Goal: Check status: Check status

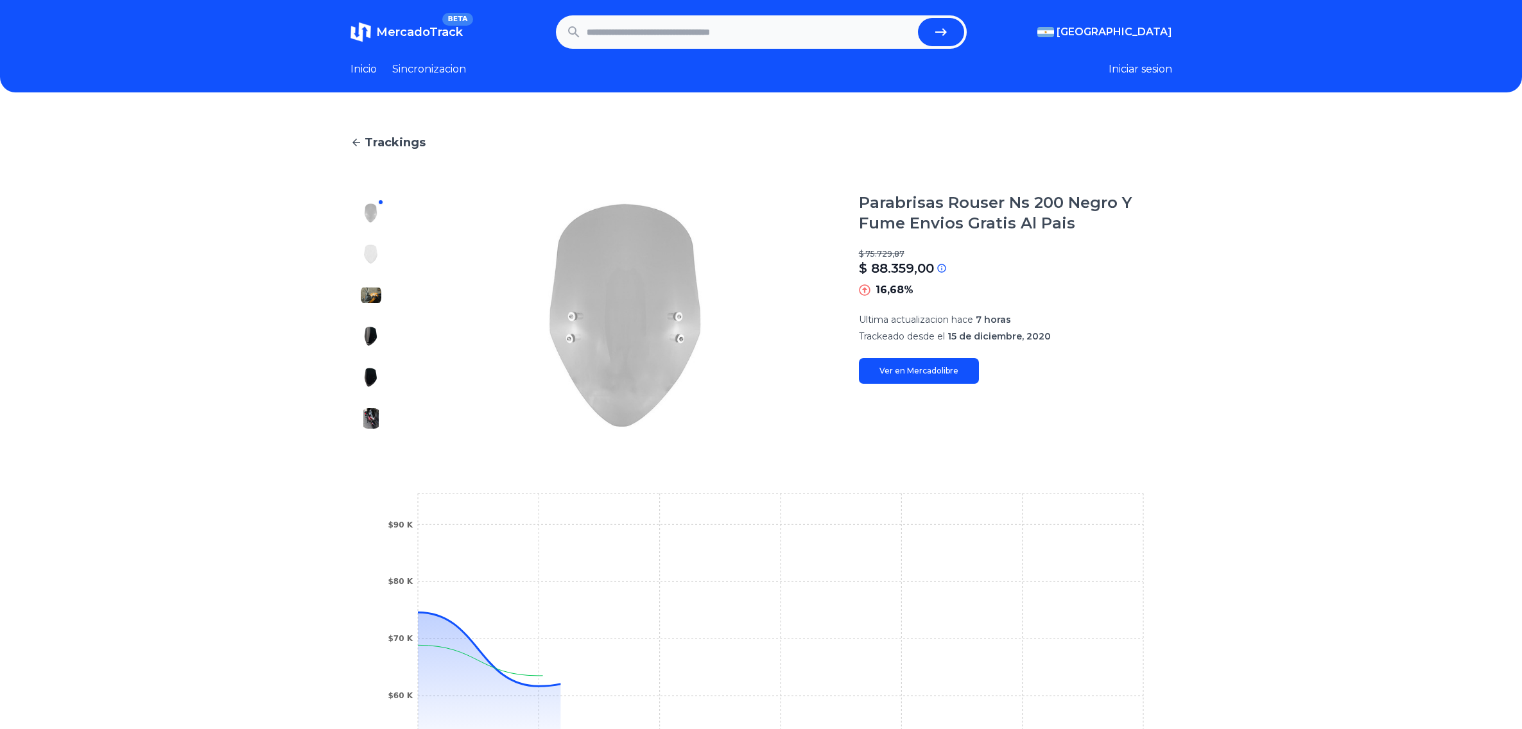
scroll to position [161, 0]
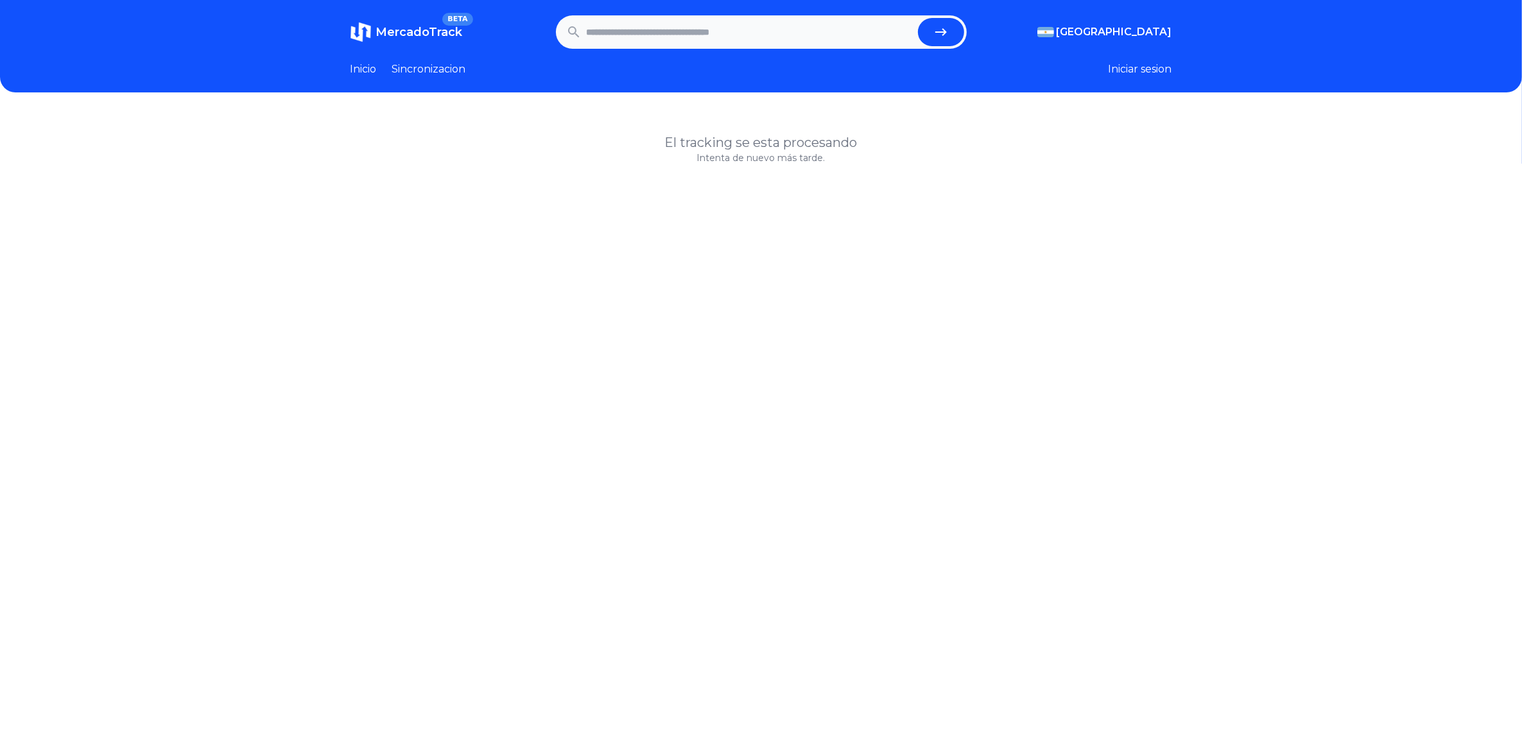
click at [411, 30] on span "MercadoTrack" at bounding box center [419, 32] width 87 height 14
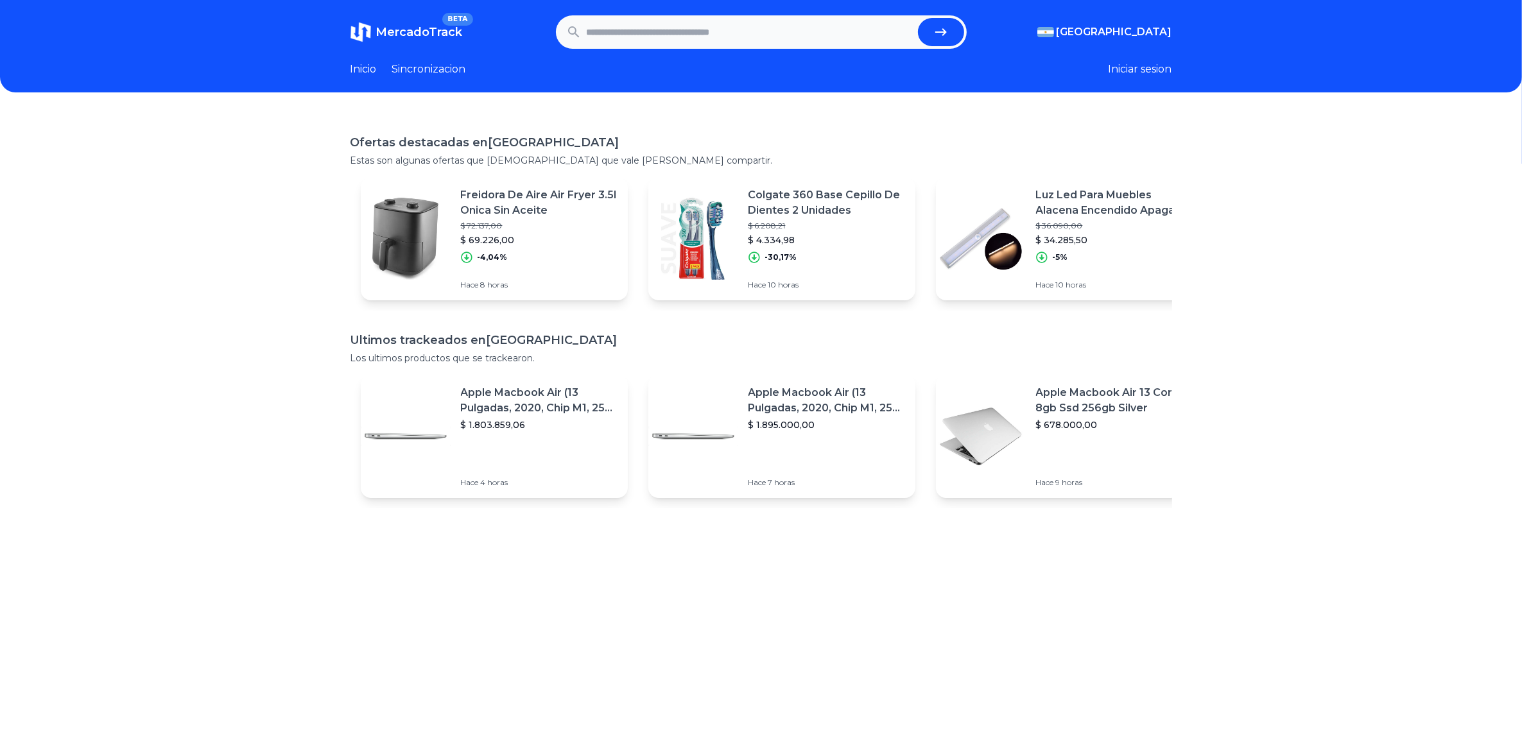
click at [493, 198] on p "Freidora De Aire Air Fryer 3.5l Onica Sin Aceite" at bounding box center [539, 202] width 157 height 31
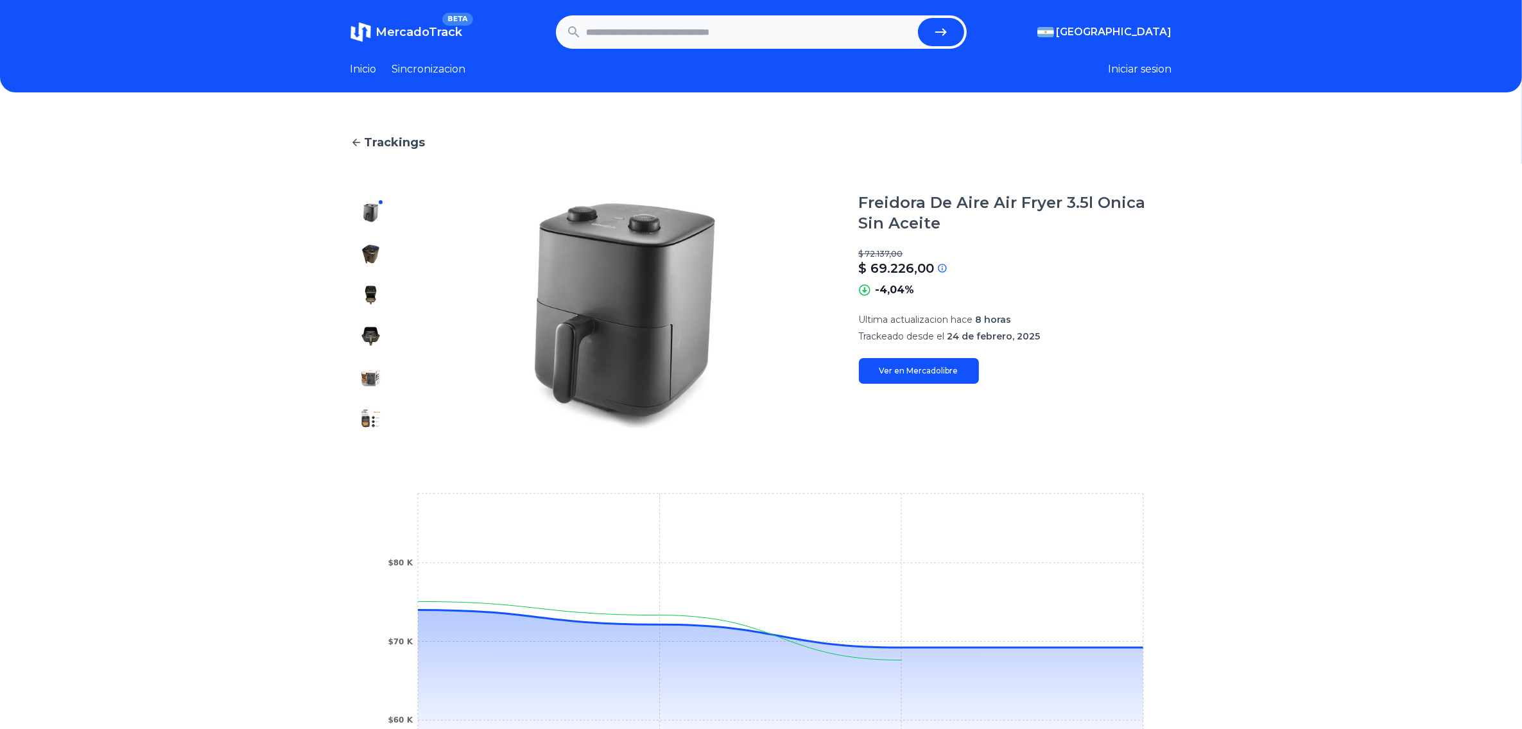
click at [409, 34] on span "MercadoTrack" at bounding box center [419, 32] width 87 height 14
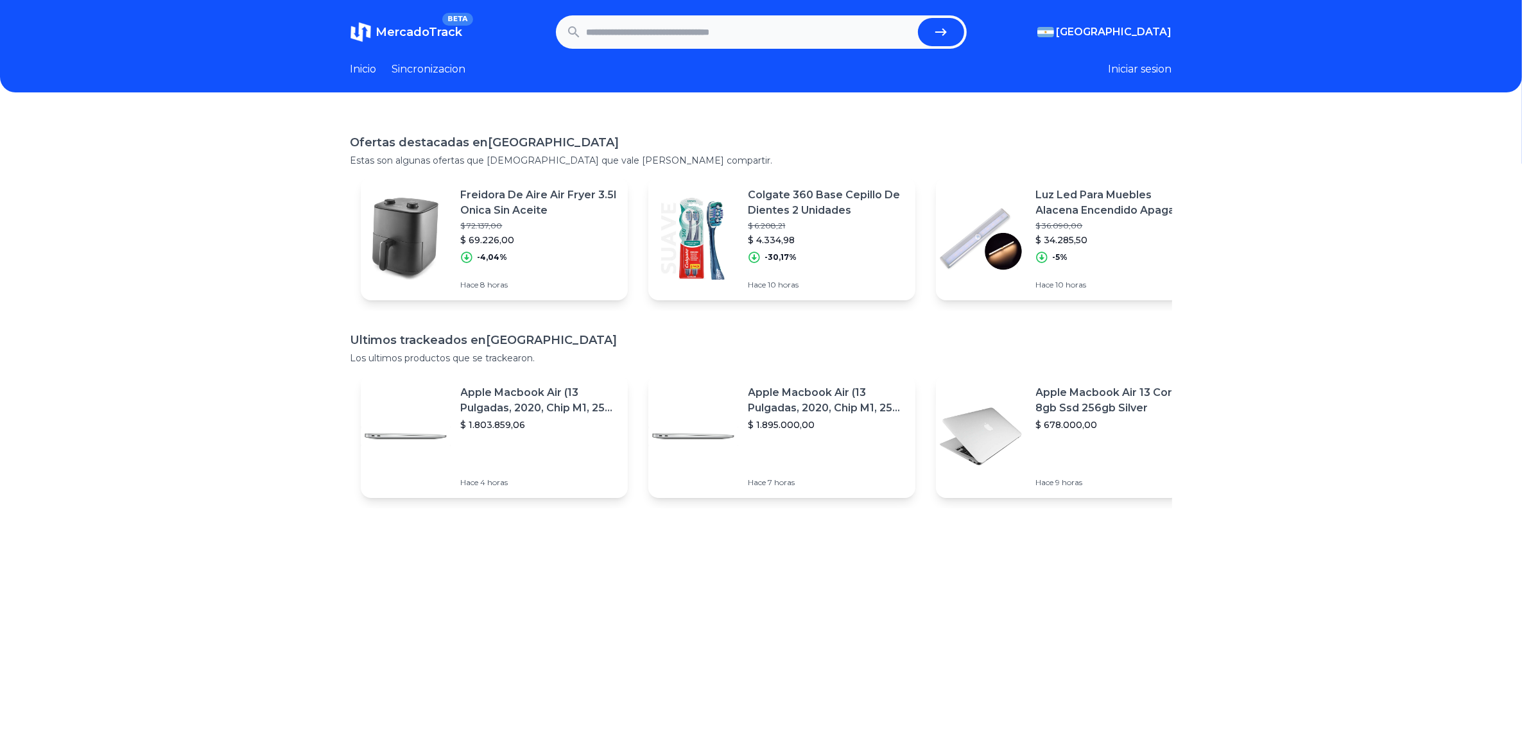
click at [422, 29] on span "MercadoTrack" at bounding box center [419, 32] width 87 height 14
click at [1137, 409] on p "Apple Macbook Air 13 Core I5 8gb Ssd 256gb Silver" at bounding box center [1114, 400] width 157 height 31
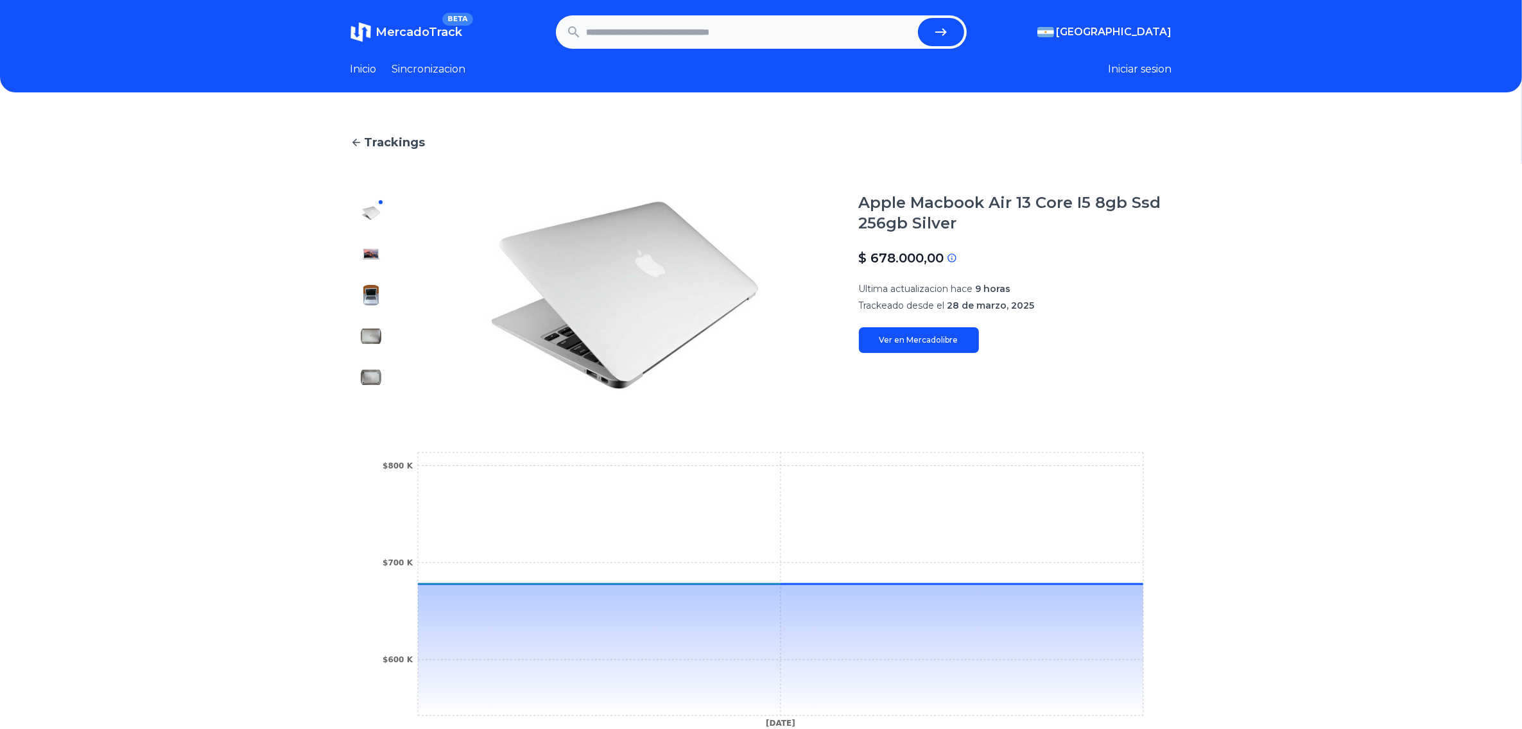
click at [371, 280] on div at bounding box center [371, 295] width 41 height 205
click at [367, 313] on div at bounding box center [371, 295] width 41 height 205
click at [378, 299] on img at bounding box center [371, 295] width 21 height 21
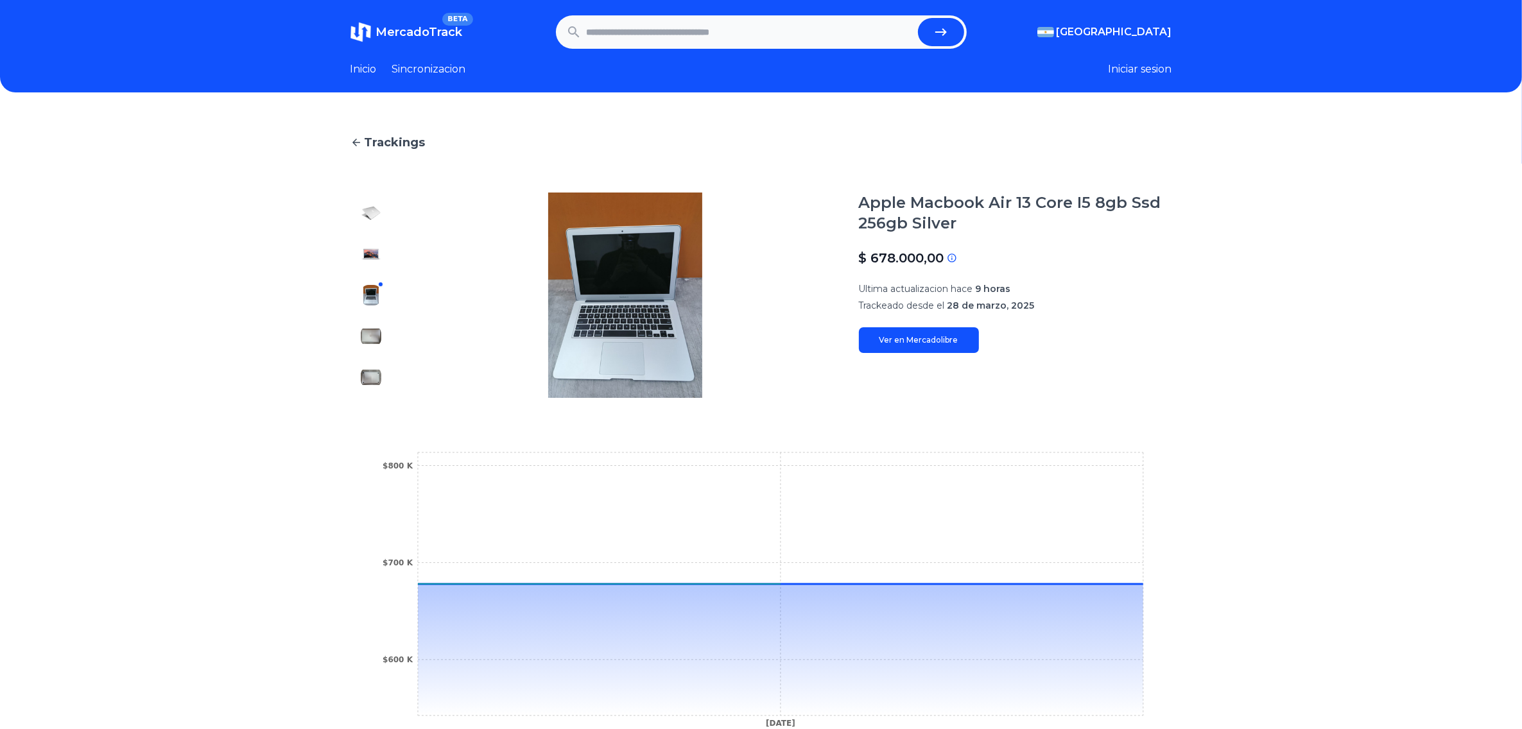
click at [370, 337] on img at bounding box center [371, 336] width 21 height 21
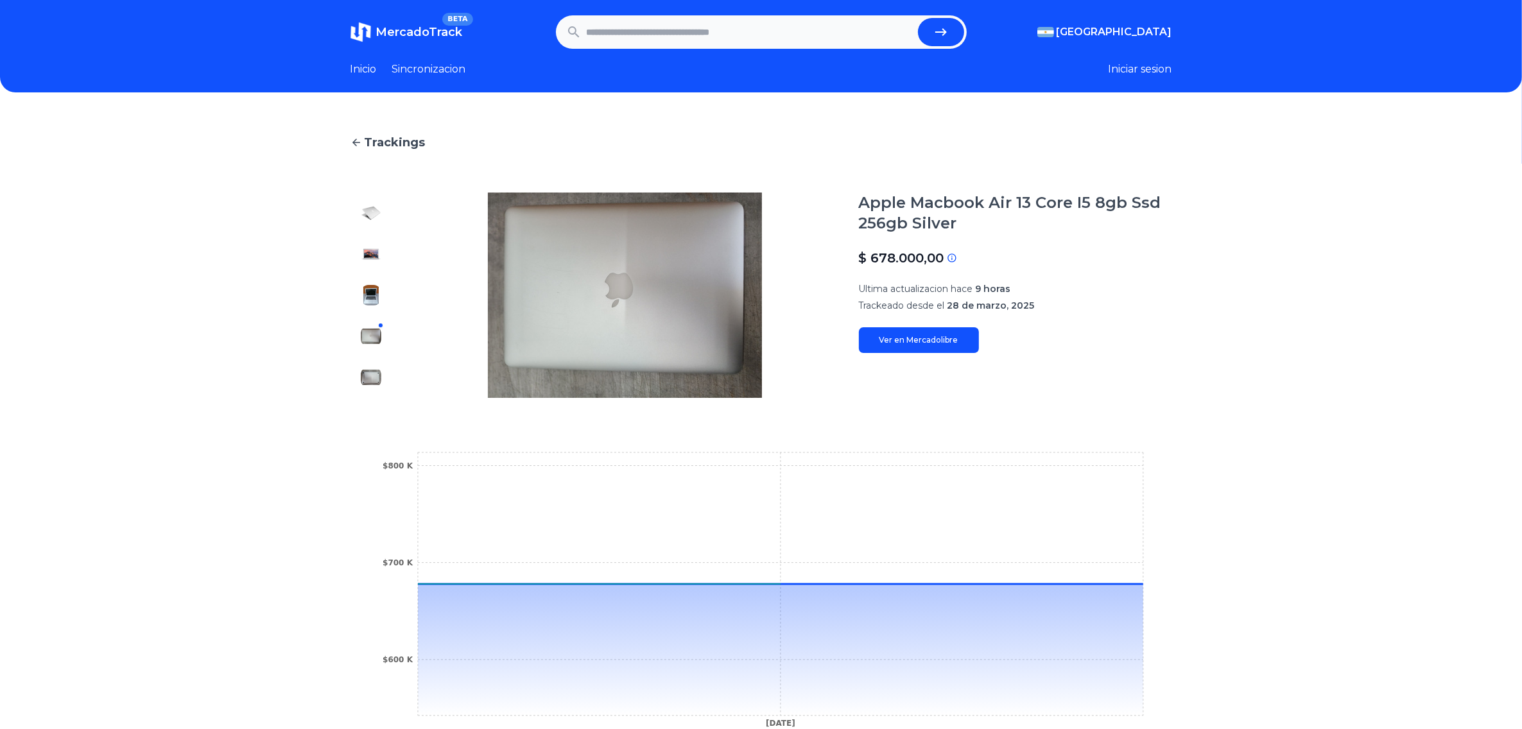
click at [368, 380] on img at bounding box center [371, 377] width 21 height 21
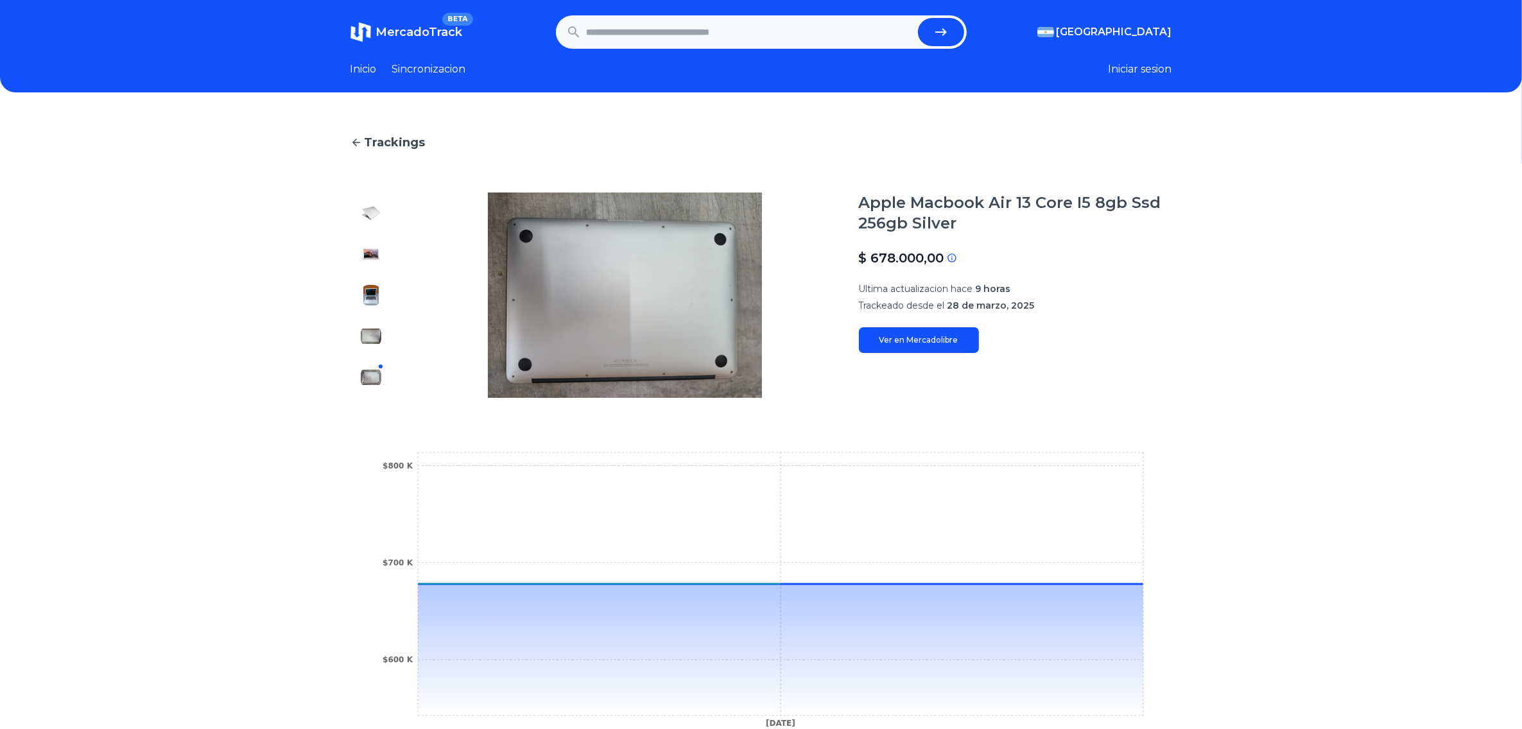
click at [376, 249] on img at bounding box center [371, 254] width 21 height 21
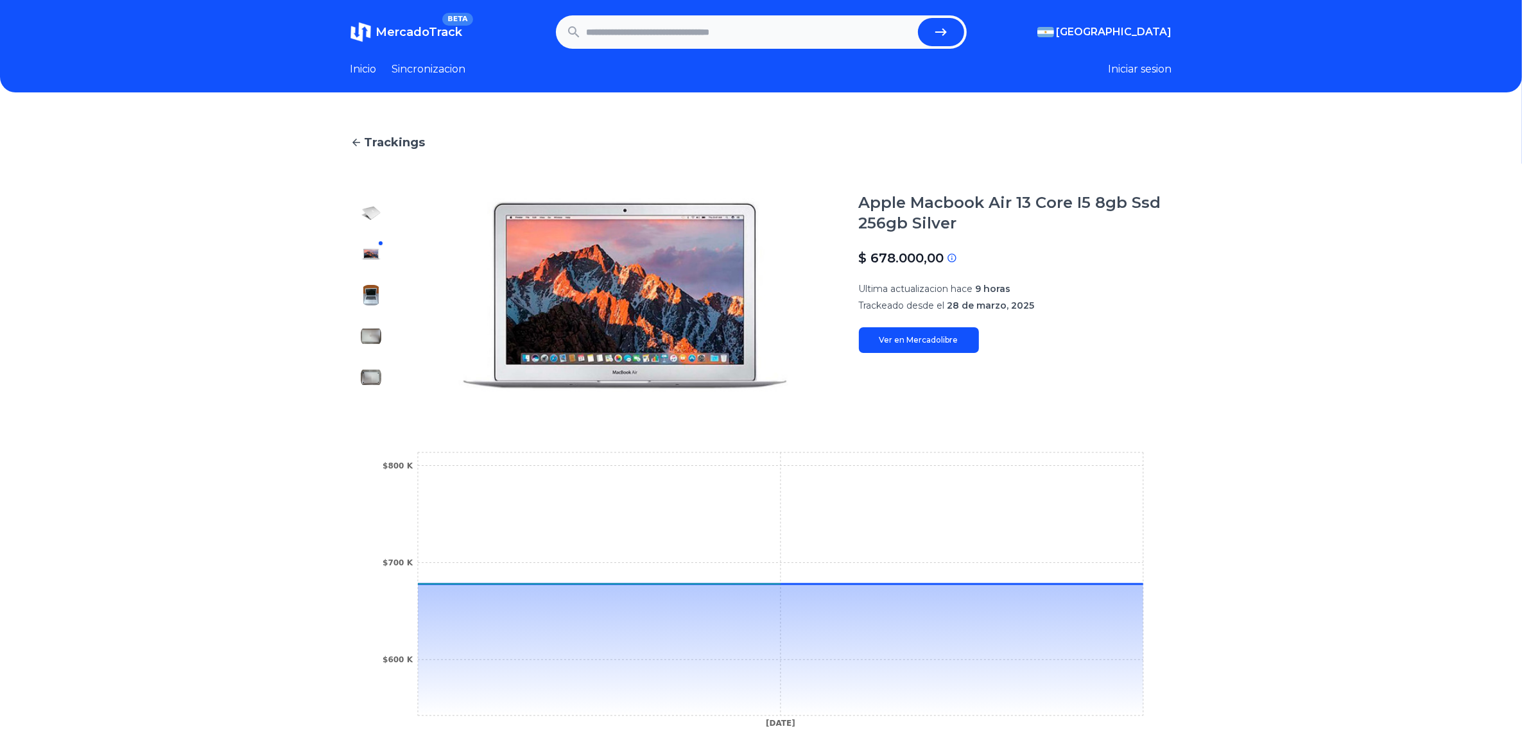
click at [380, 213] on img at bounding box center [371, 213] width 21 height 21
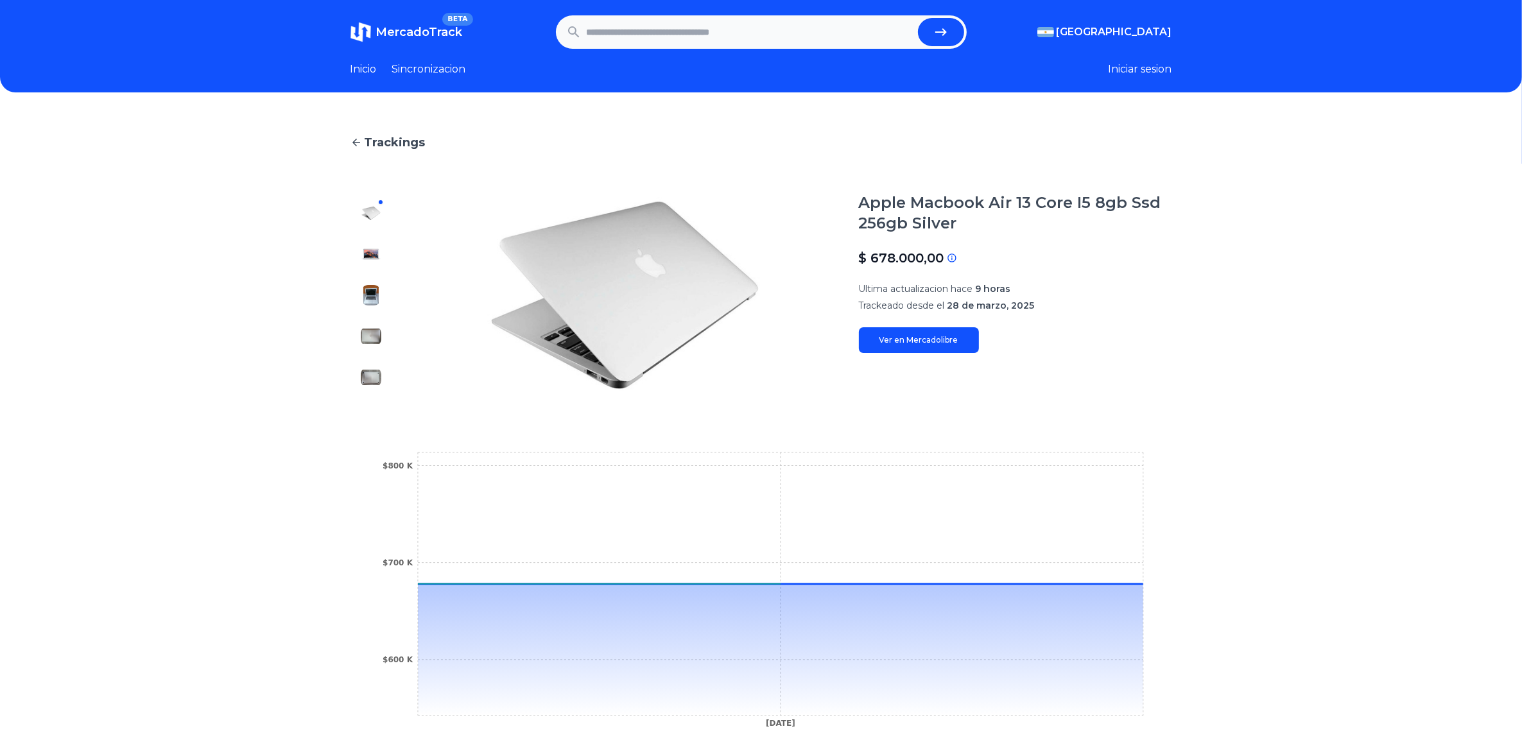
click at [435, 25] on span "MercadoTrack" at bounding box center [419, 32] width 87 height 14
